Goal: Find specific page/section: Find specific page/section

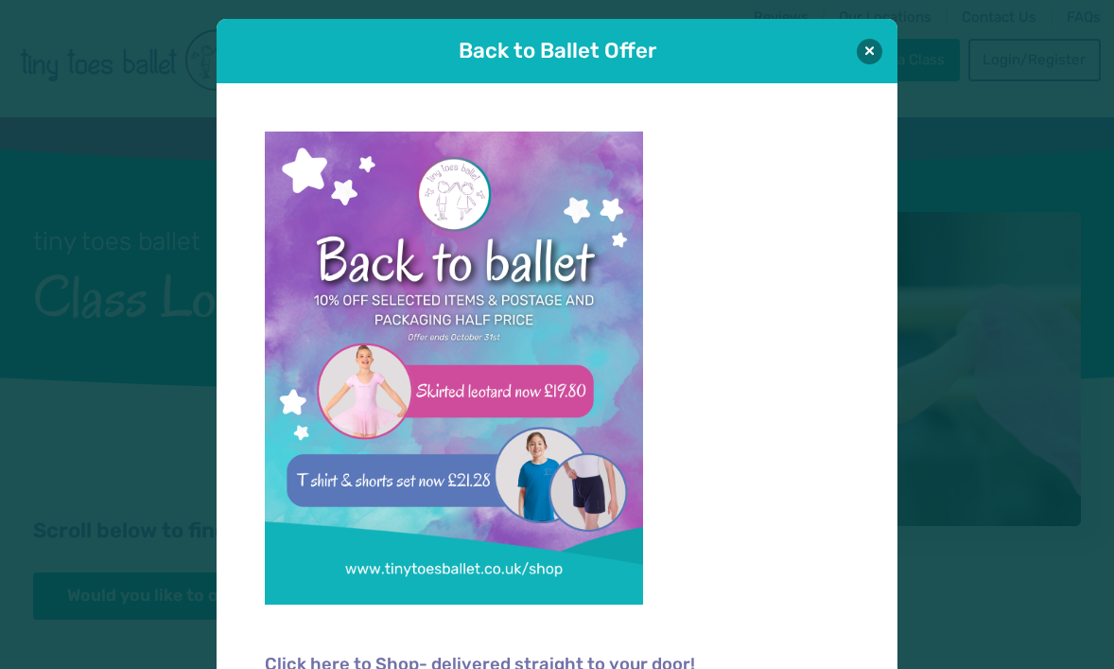
scroll to position [19, 0]
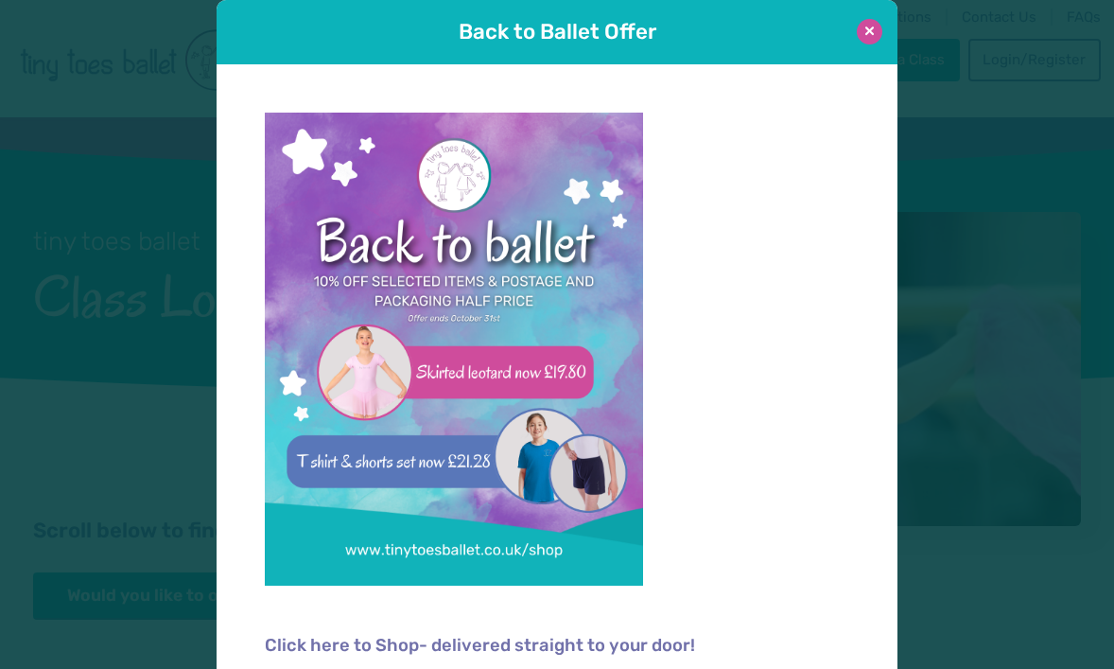
click at [871, 31] on button at bounding box center [870, 32] width 26 height 26
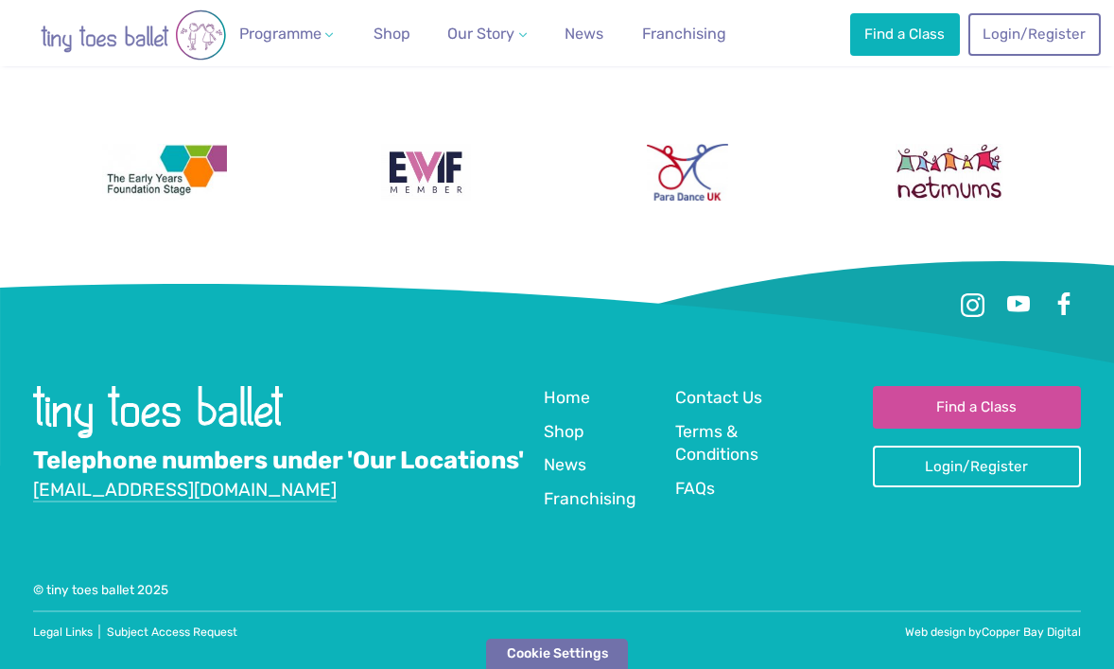
scroll to position [2339, 0]
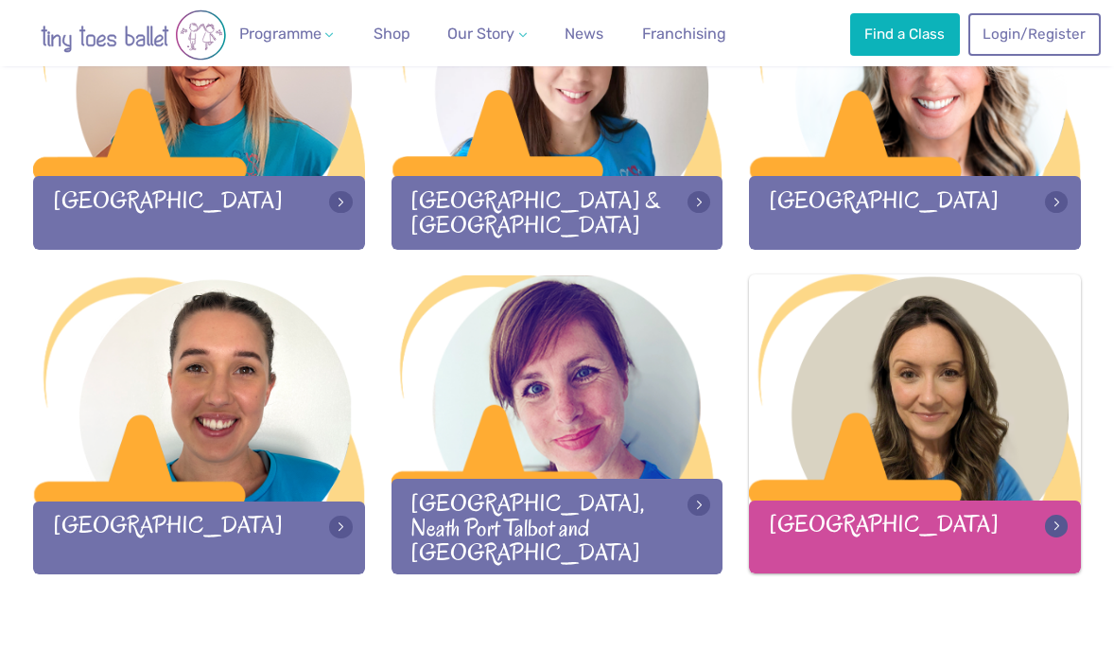
click at [868, 529] on div "[GEOGRAPHIC_DATA]" at bounding box center [915, 536] width 332 height 73
